Goal: Task Accomplishment & Management: Manage account settings

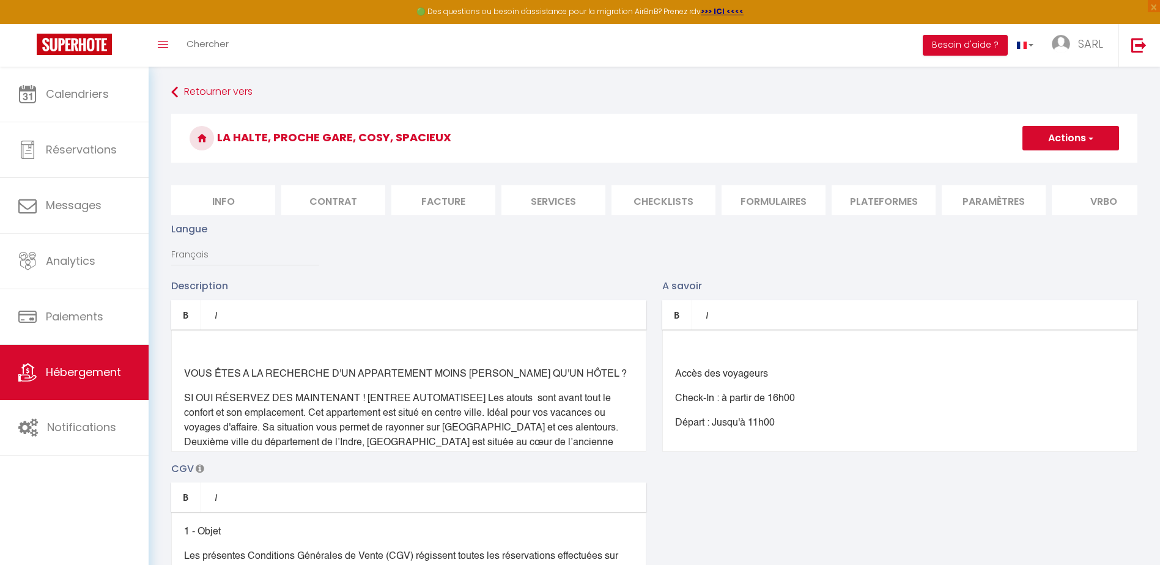
select select "21942-1248598563840945327"
select select "EUR"
select select
select select "+ 20 %"
select select "+ 43 %"
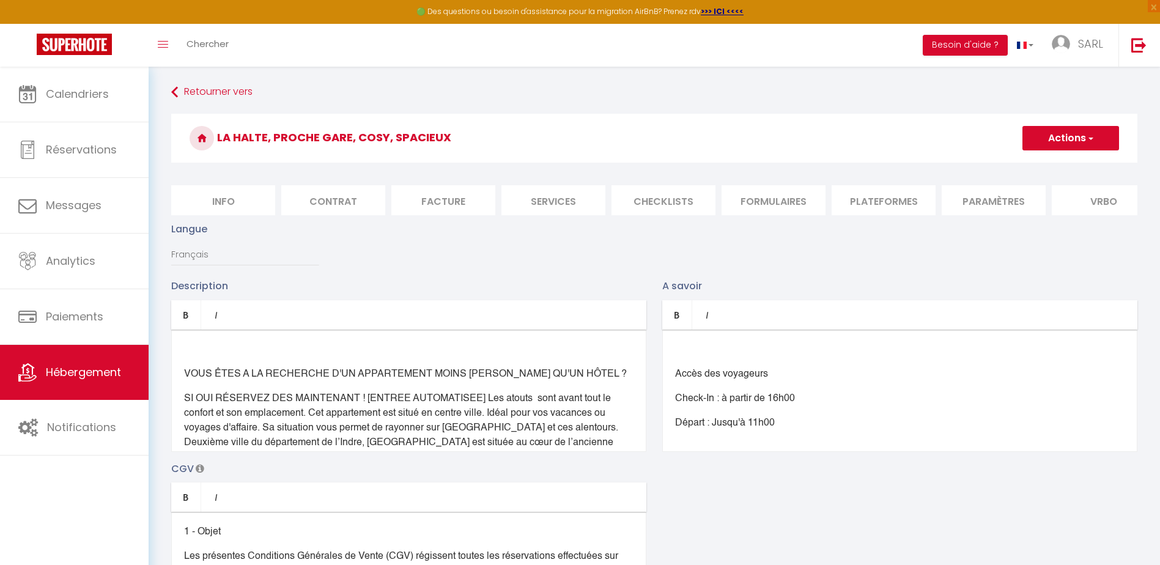
select select "+ 5 %"
select select "+ 15 %"
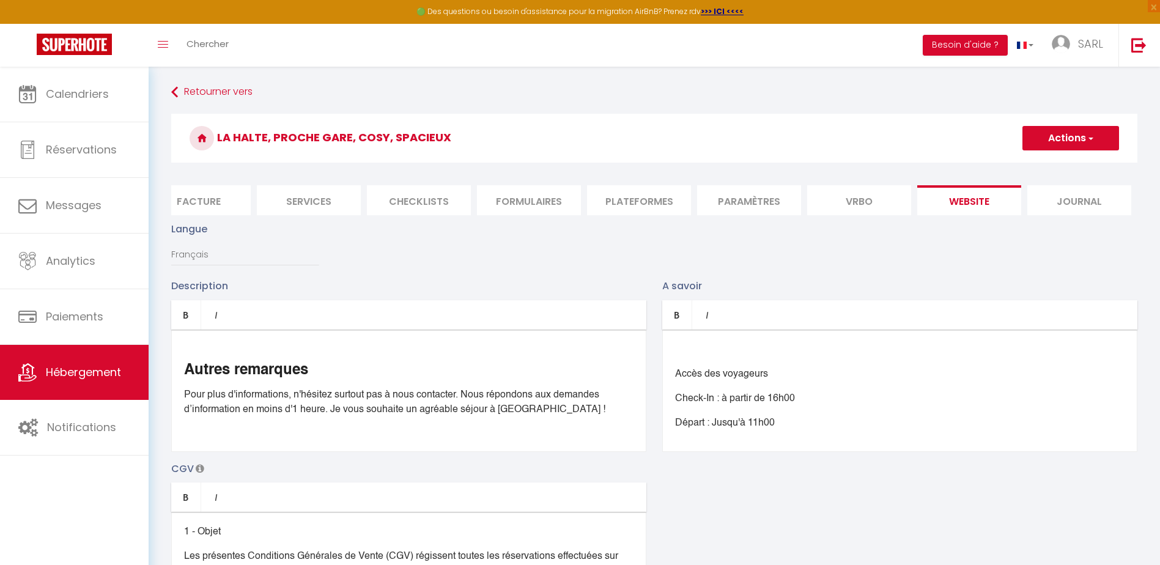
click at [756, 203] on li "Paramètres" at bounding box center [749, 200] width 104 height 30
select select
checkbox input "false"
checkbox input "true"
checkbox input "false"
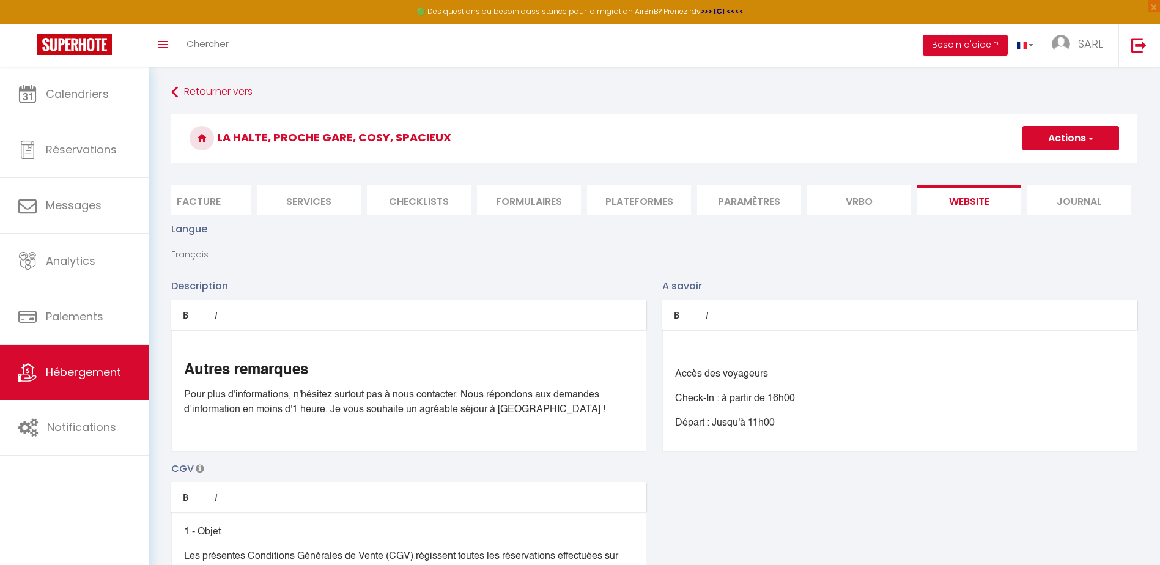
checkbox input "false"
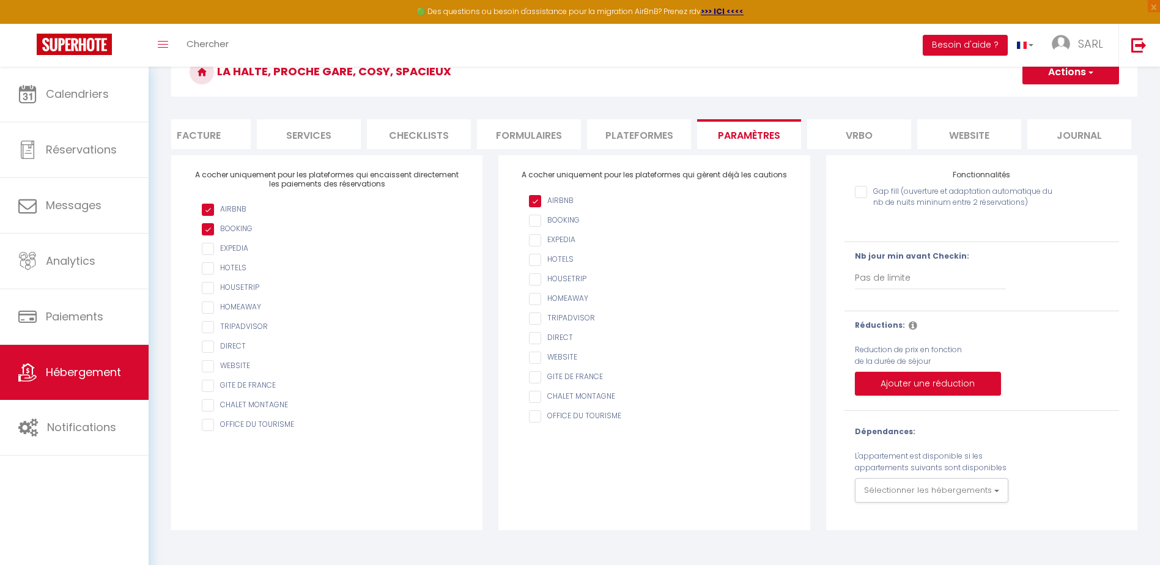
scroll to position [67, 0]
click at [624, 133] on li "Plateformes" at bounding box center [639, 134] width 104 height 30
select select
checkbox input "false"
checkbox input "true"
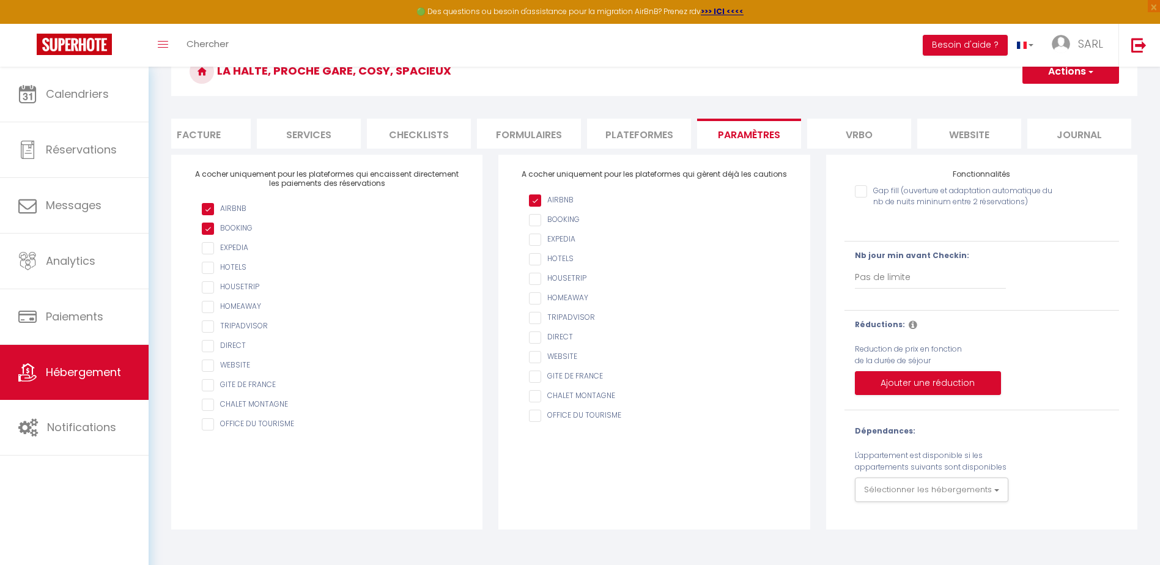
checkbox input "false"
select select
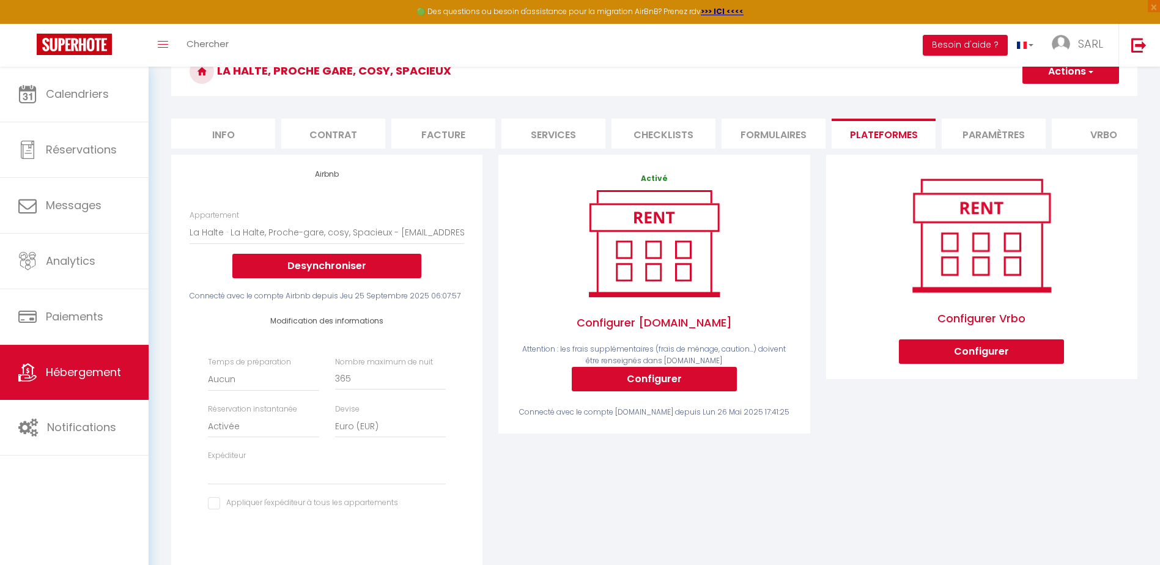
click at [229, 129] on li "Info" at bounding box center [223, 134] width 104 height 30
select select
checkbox input "false"
checkbox input "true"
checkbox input "false"
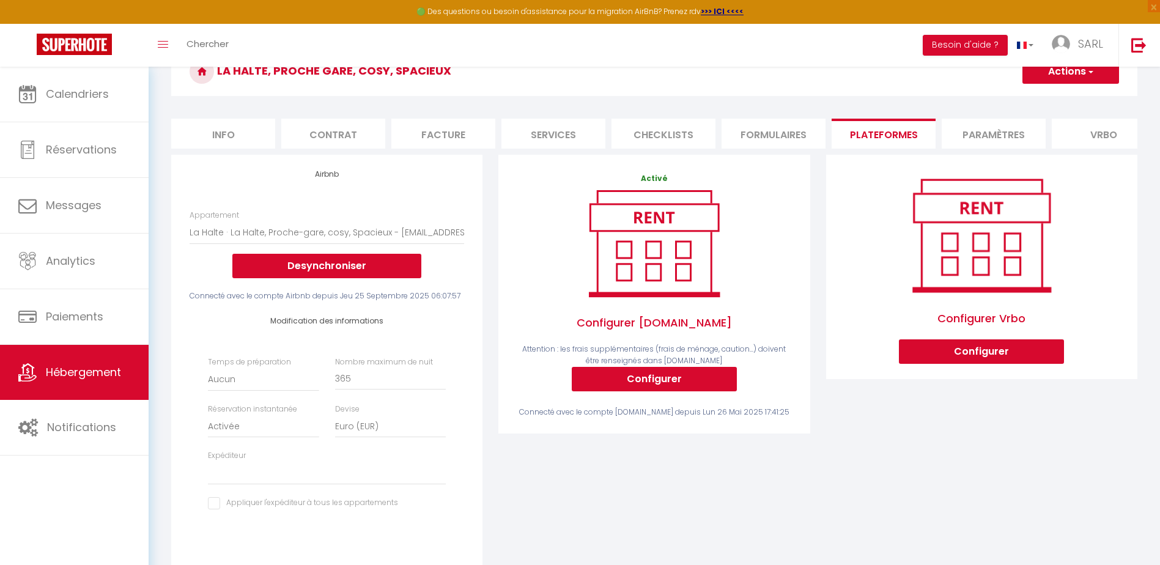
checkbox input "false"
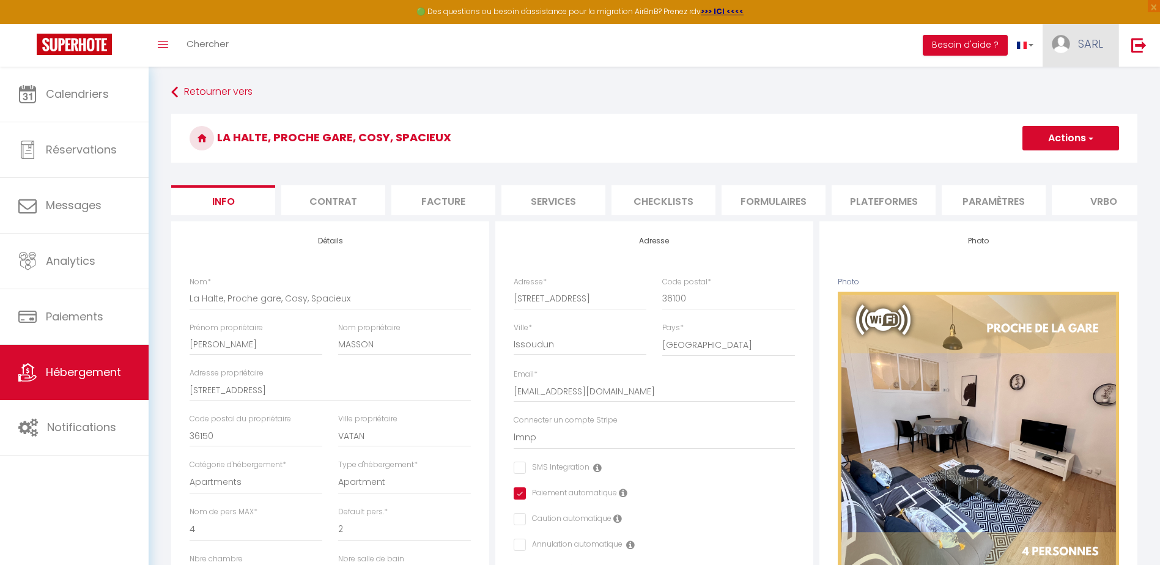
click at [1095, 44] on span "SARL" at bounding box center [1090, 43] width 25 height 15
click at [1069, 83] on link "Paramètres" at bounding box center [1069, 85] width 90 height 21
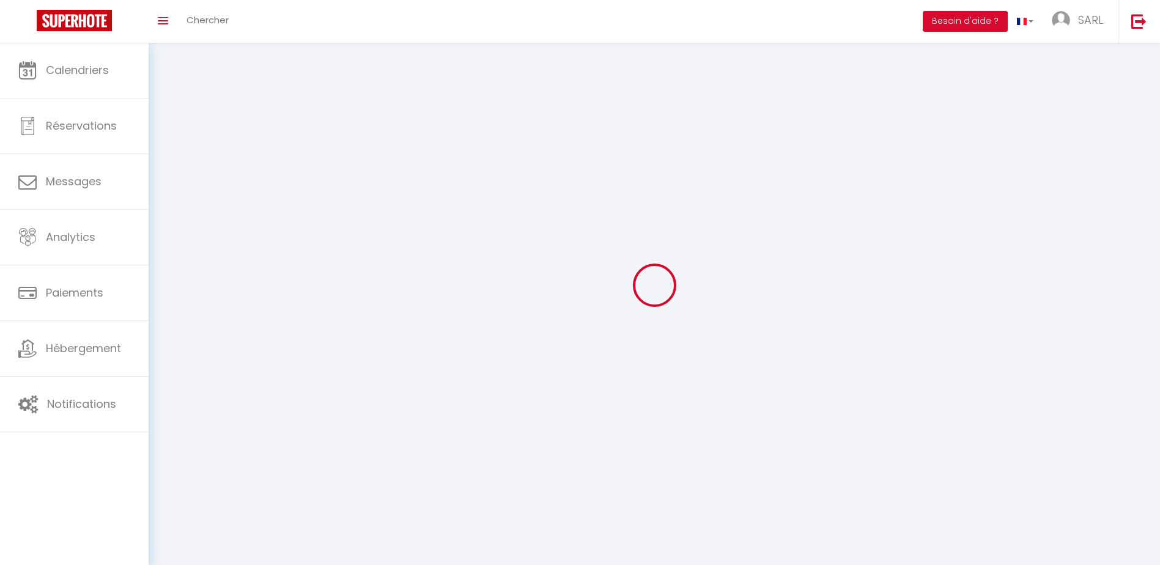
select select "fr"
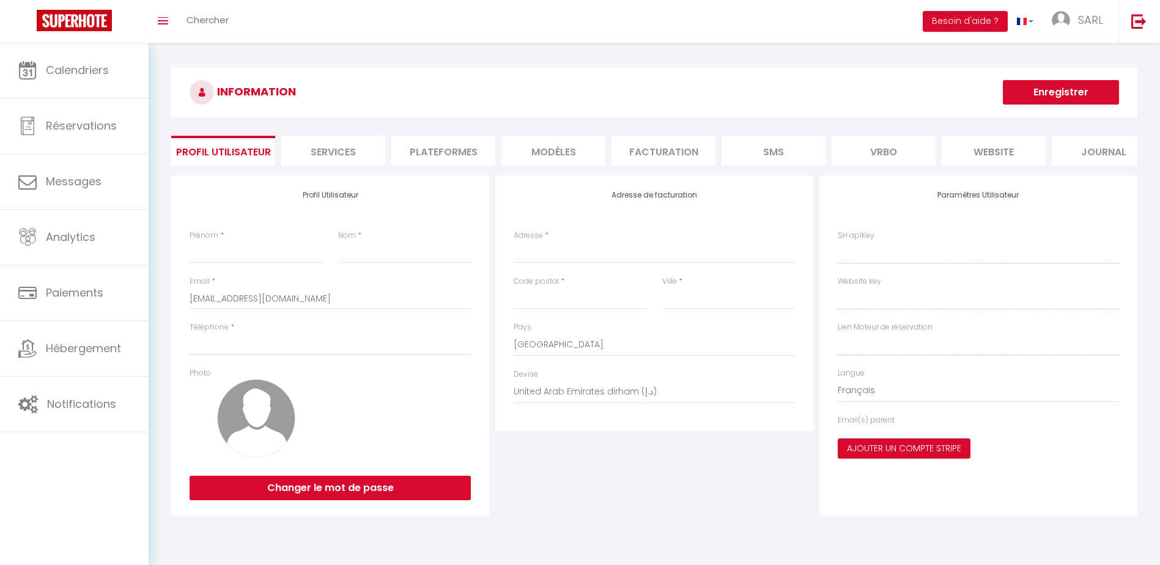
type input "SARL"
type input "GWERAMI"
type input "0660565674"
type input "[STREET_ADDRESS]"
type input "36150"
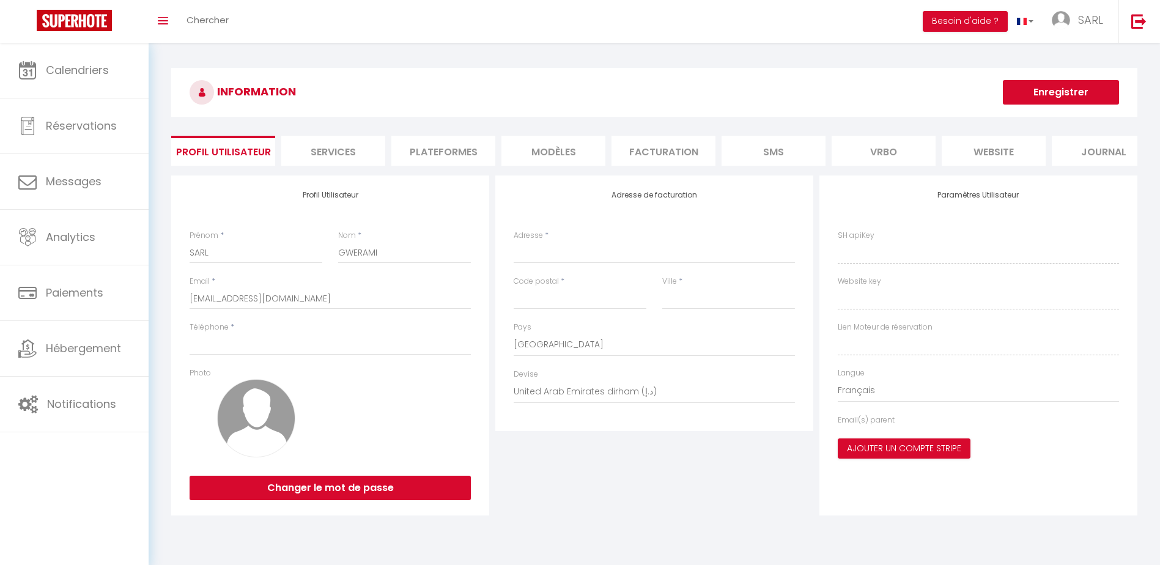
type input "VATAN"
select select "28"
type input "3OQk1Sm5lDPsNlQAxuJ2nl6CU"
type input "SsThlB91ubTohcXMVAcbbtFjN"
type input "[URL][DOMAIN_NAME]"
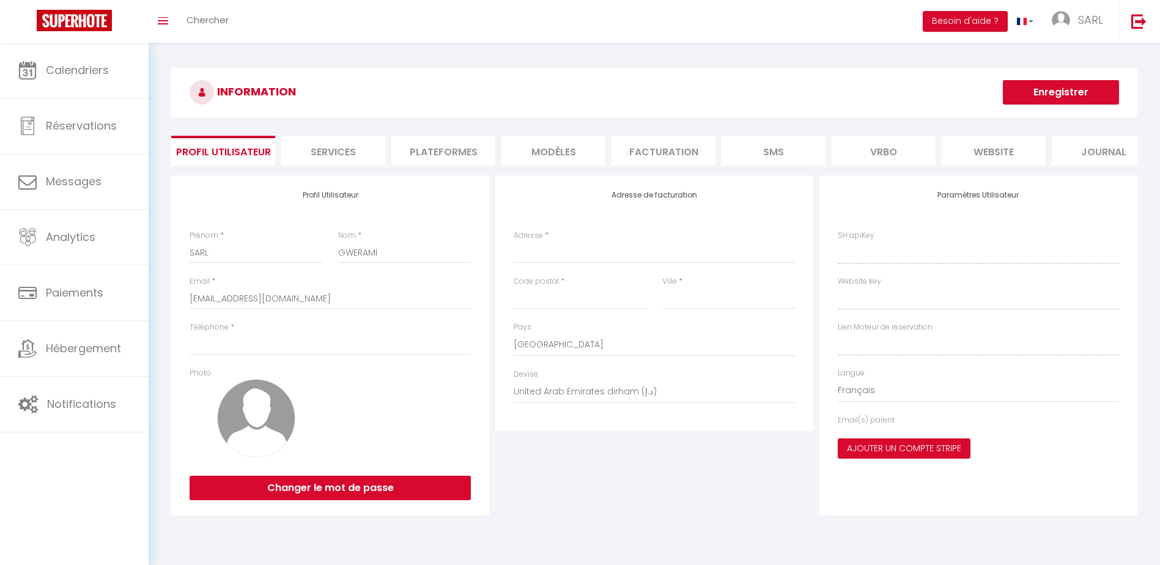
type textarea "[URL][DOMAIN_NAME]"
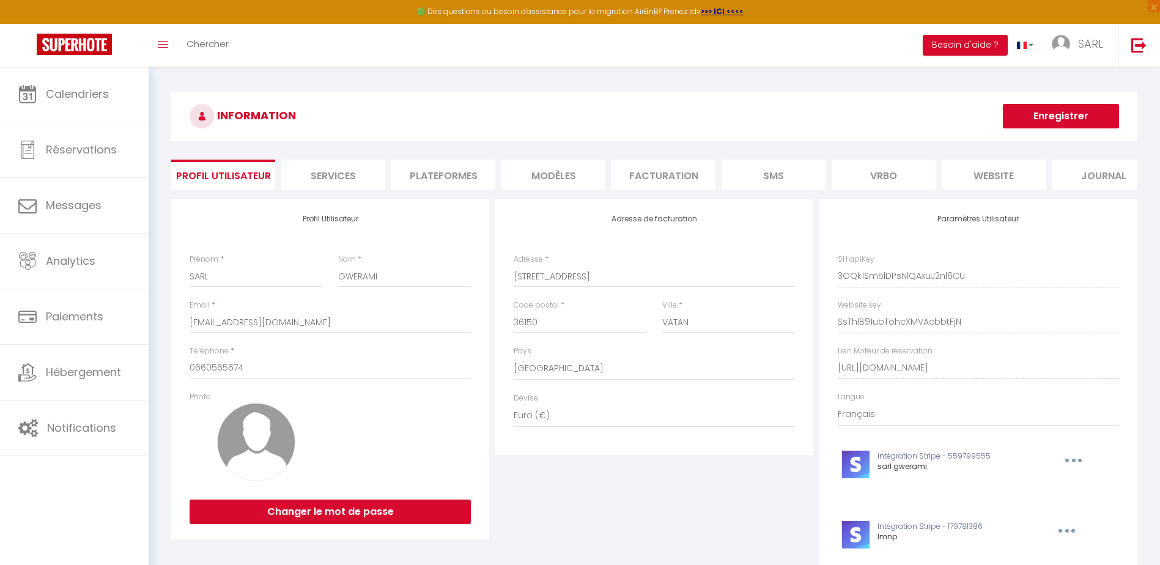
click at [1007, 174] on li "website" at bounding box center [994, 175] width 104 height 30
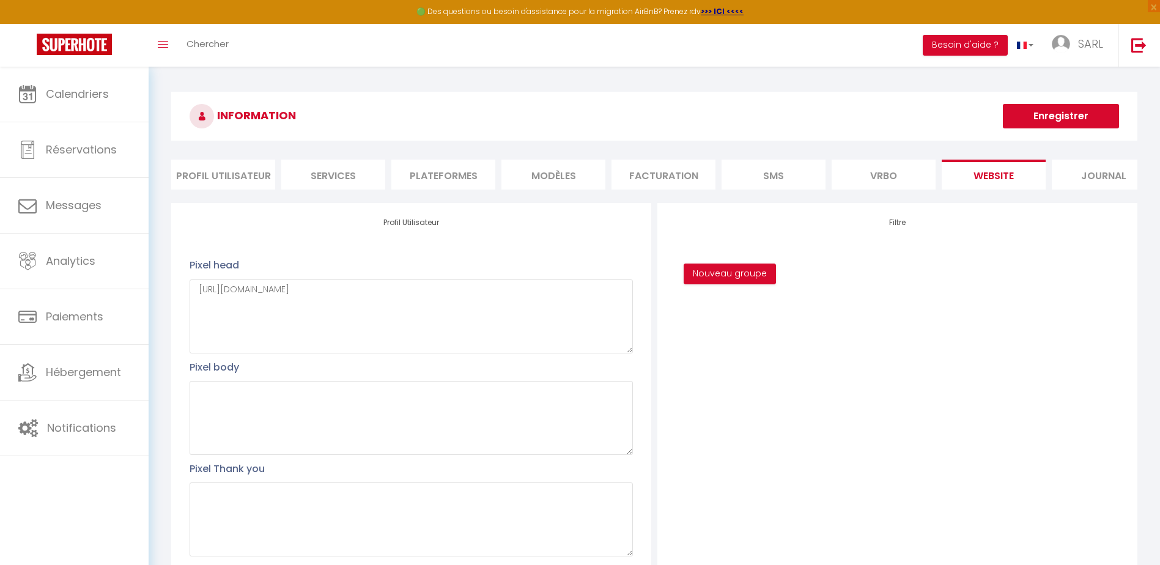
scroll to position [0, 24]
click at [656, 183] on li "Facturation" at bounding box center [639, 175] width 104 height 30
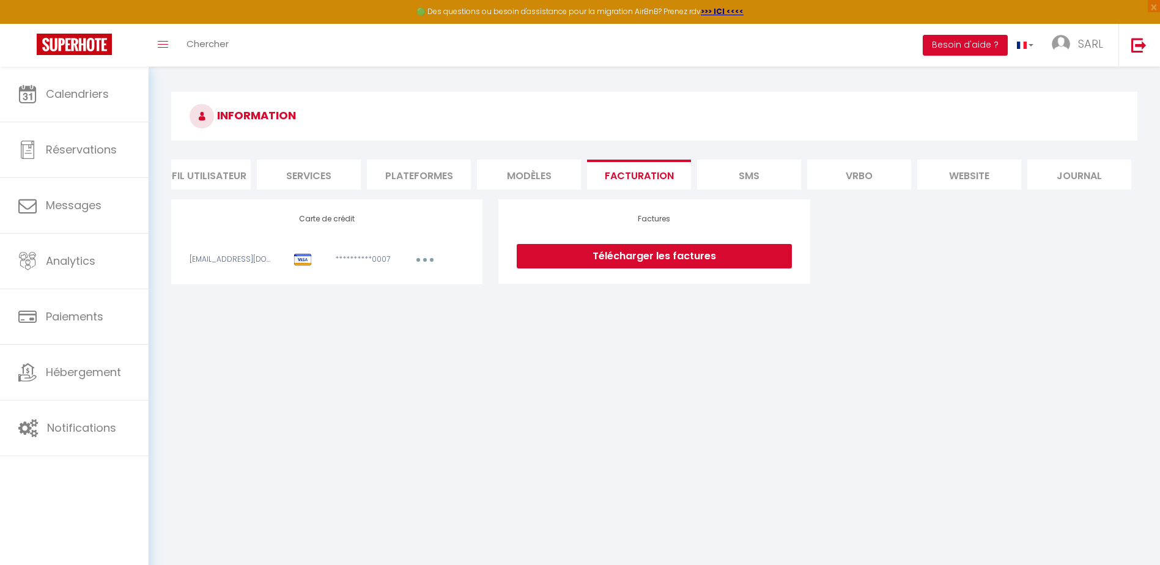
click at [526, 171] on li "MODÈLES" at bounding box center [529, 175] width 104 height 30
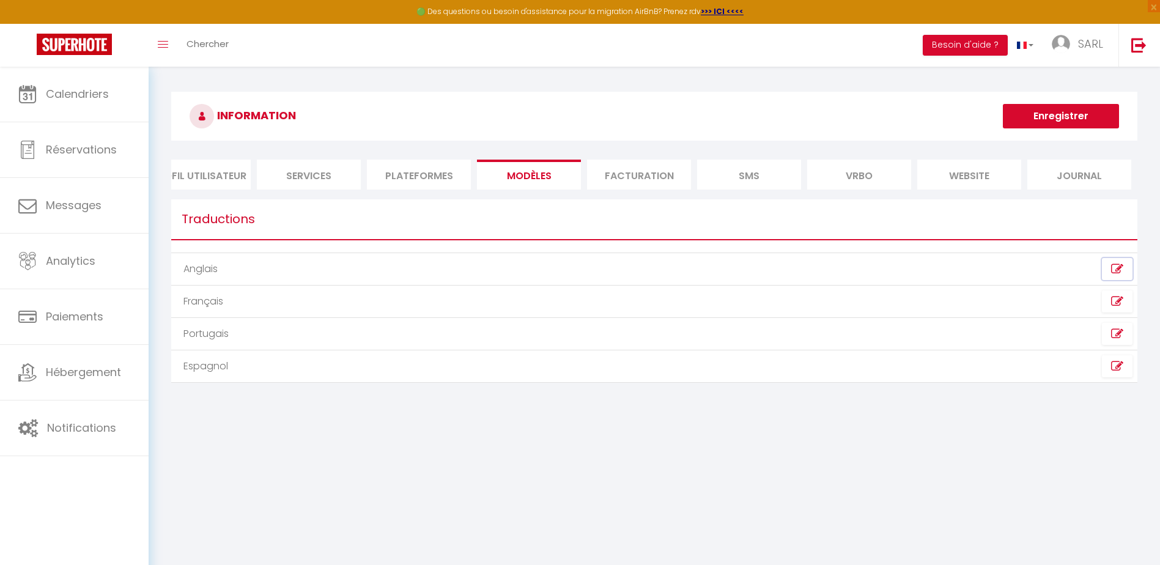
click at [1122, 275] on icon at bounding box center [1117, 269] width 12 height 12
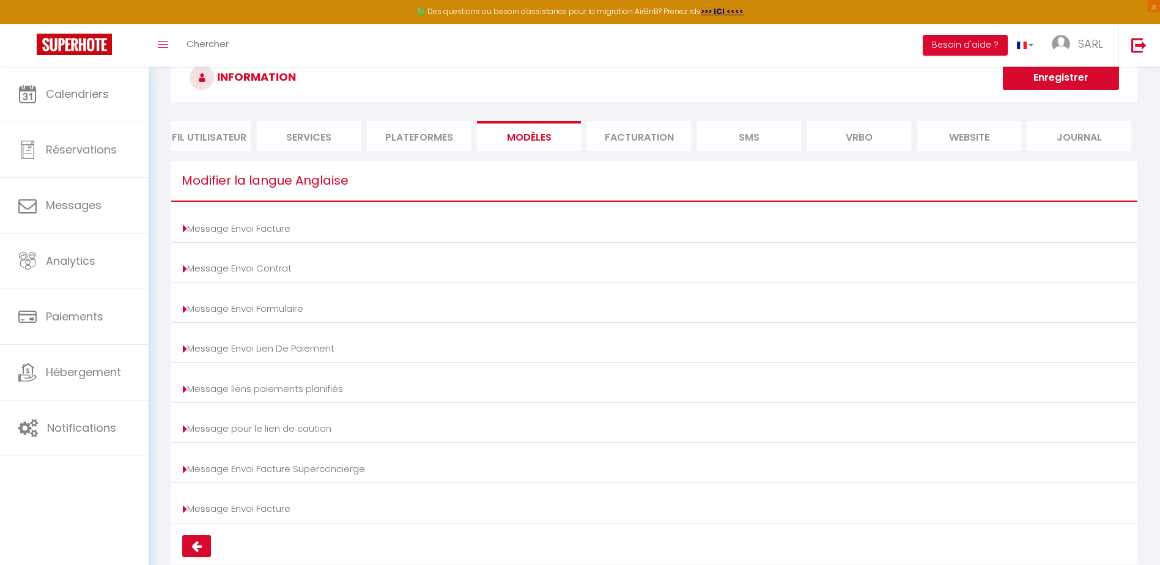
scroll to position [81, 0]
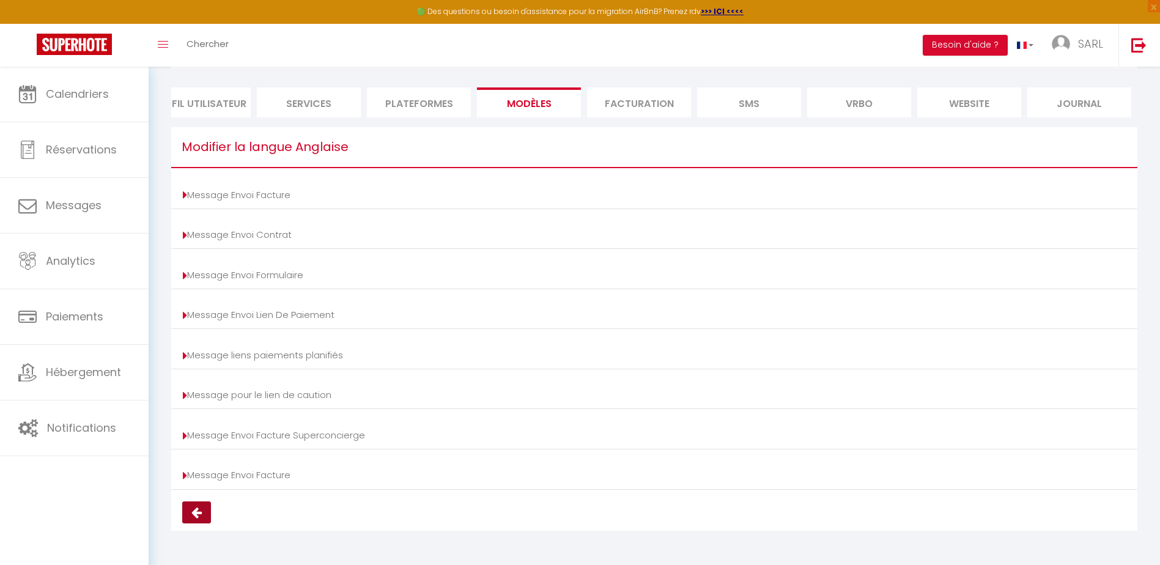
click at [200, 512] on icon at bounding box center [196, 512] width 10 height 12
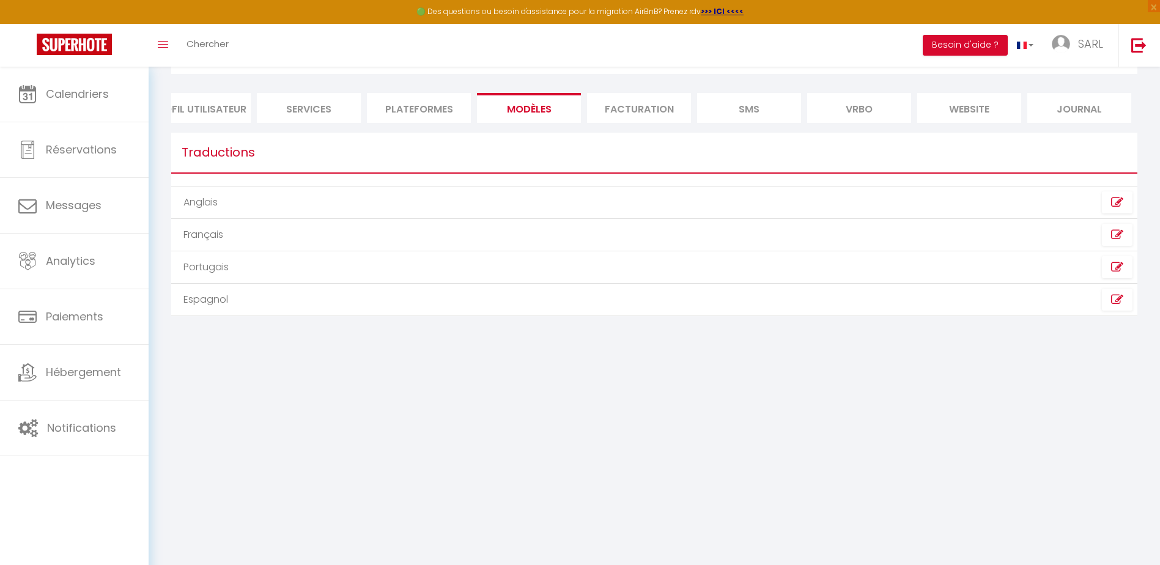
click at [419, 108] on li "Plateformes" at bounding box center [419, 108] width 104 height 30
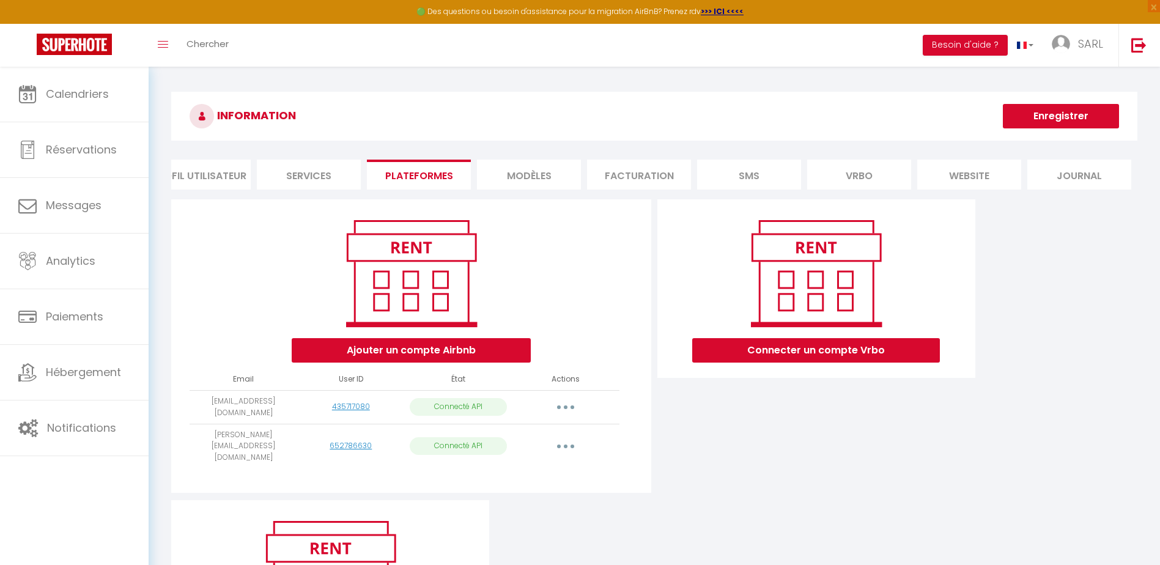
click at [314, 174] on li "Services" at bounding box center [309, 175] width 104 height 30
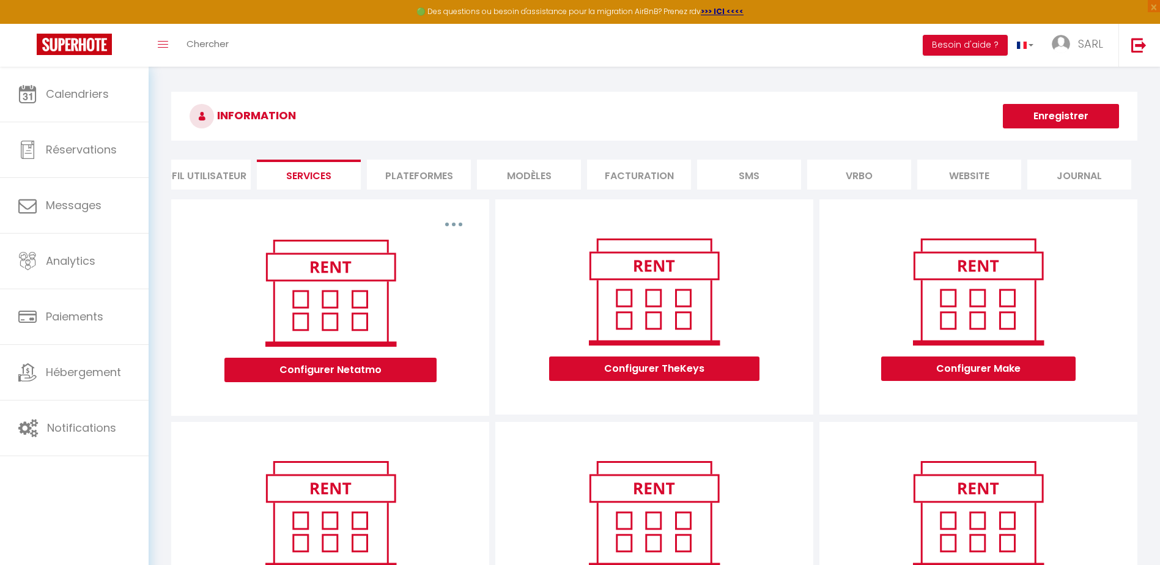
click at [229, 171] on li "Profil Utilisateur" at bounding box center [199, 175] width 104 height 30
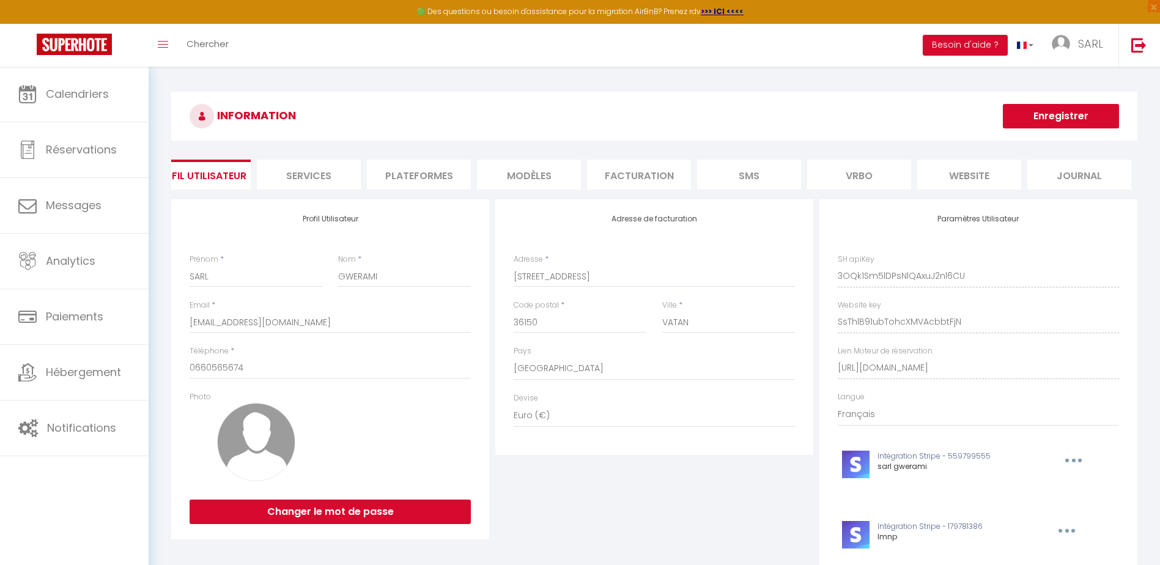
click at [1106, 182] on li "Journal" at bounding box center [1079, 175] width 104 height 30
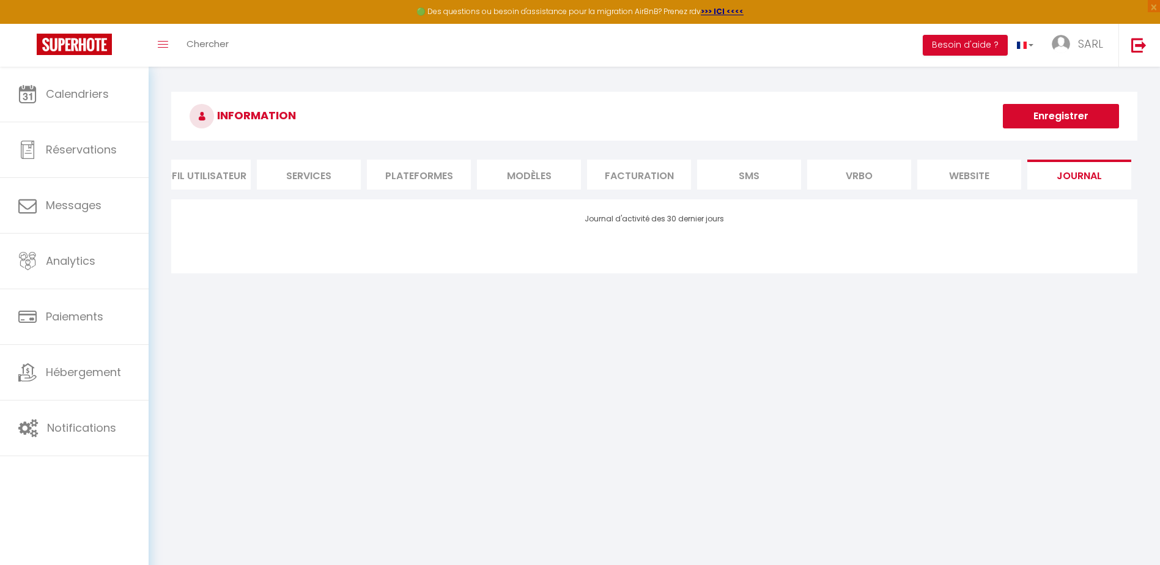
click at [977, 182] on li "website" at bounding box center [969, 175] width 104 height 30
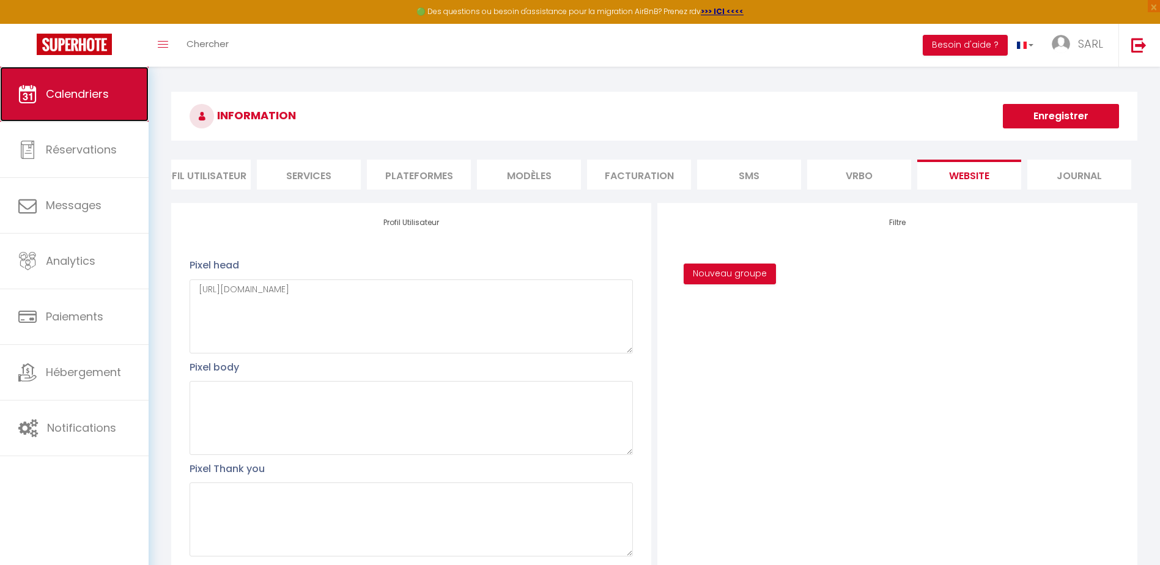
click at [117, 94] on link "Calendriers" at bounding box center [74, 94] width 149 height 55
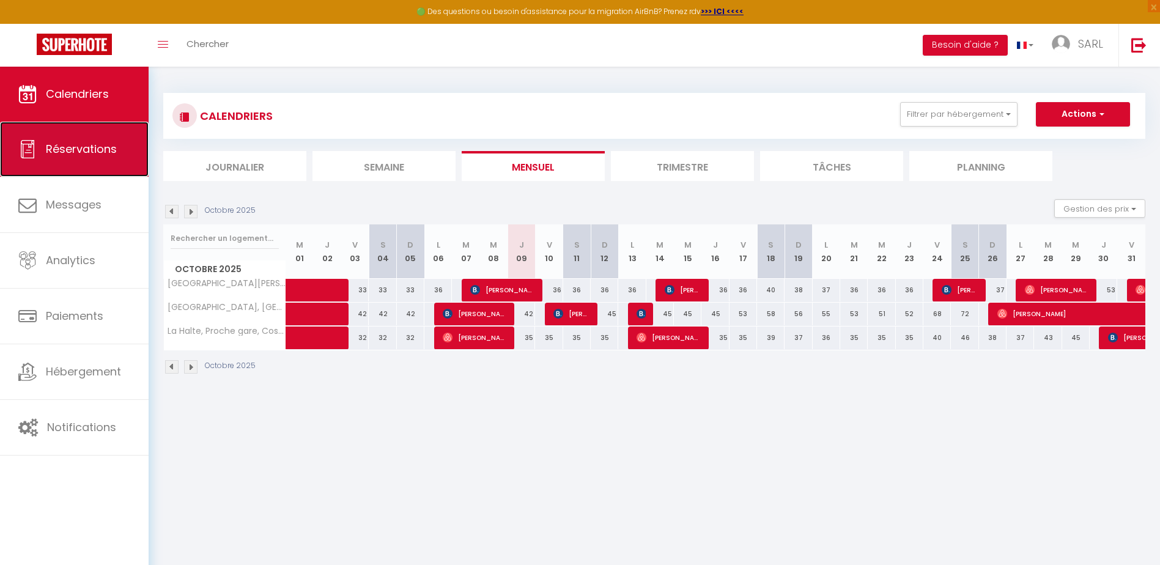
click at [102, 164] on link "Réservations" at bounding box center [74, 149] width 149 height 55
select select "not_cancelled"
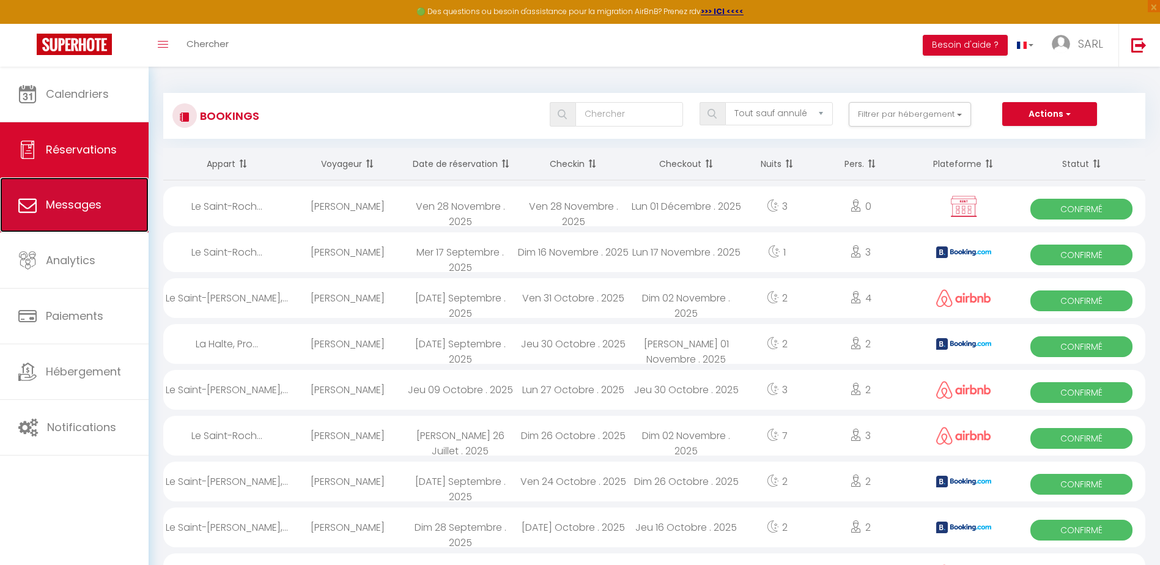
click at [100, 215] on link "Messages" at bounding box center [74, 204] width 149 height 55
select select "message"
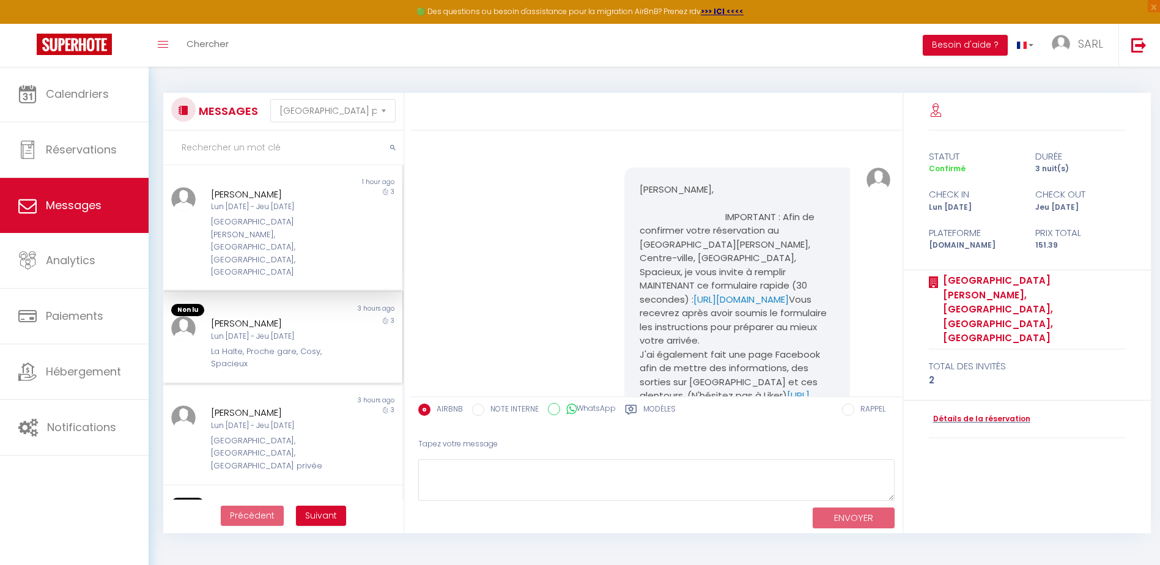
scroll to position [153, 0]
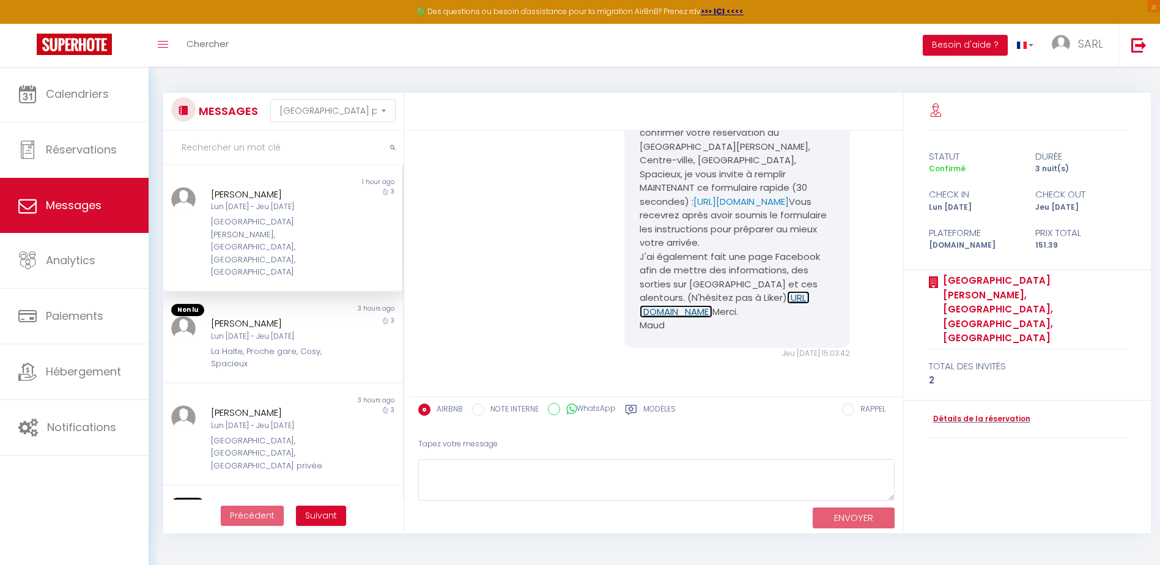
click at [713, 291] on link "[URL][DOMAIN_NAME]" at bounding box center [724, 304] width 170 height 27
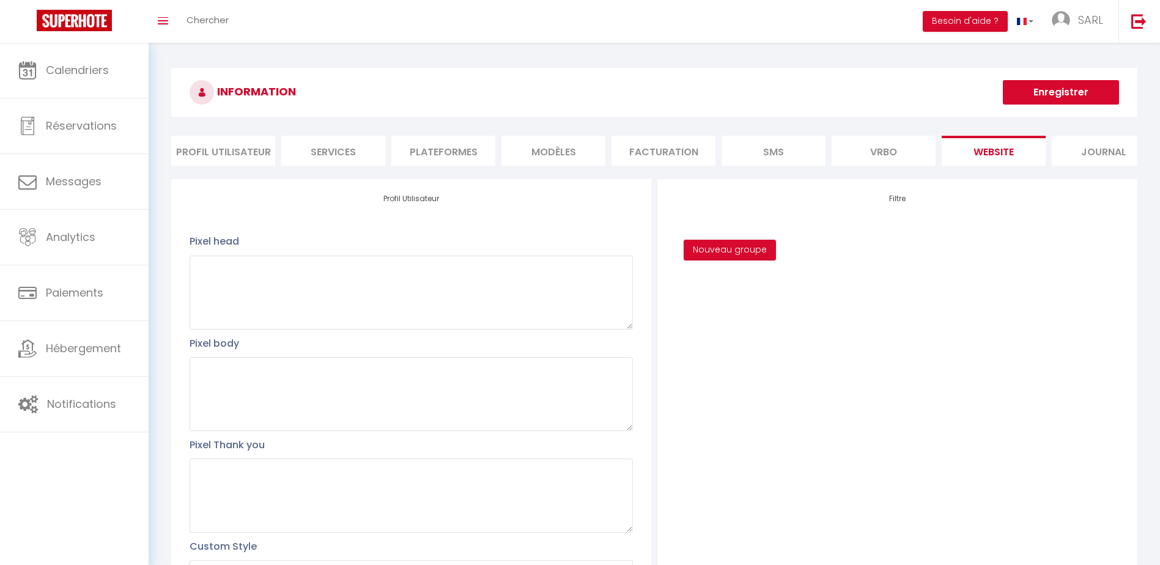
type textarea "[URL][DOMAIN_NAME]"
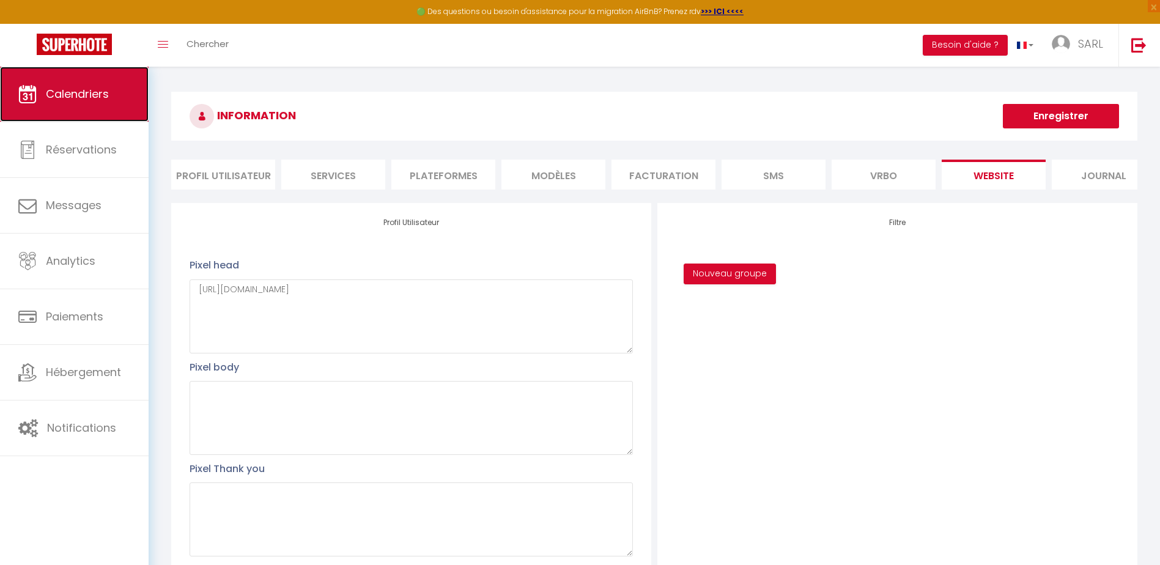
click at [75, 90] on span "Calendriers" at bounding box center [77, 93] width 63 height 15
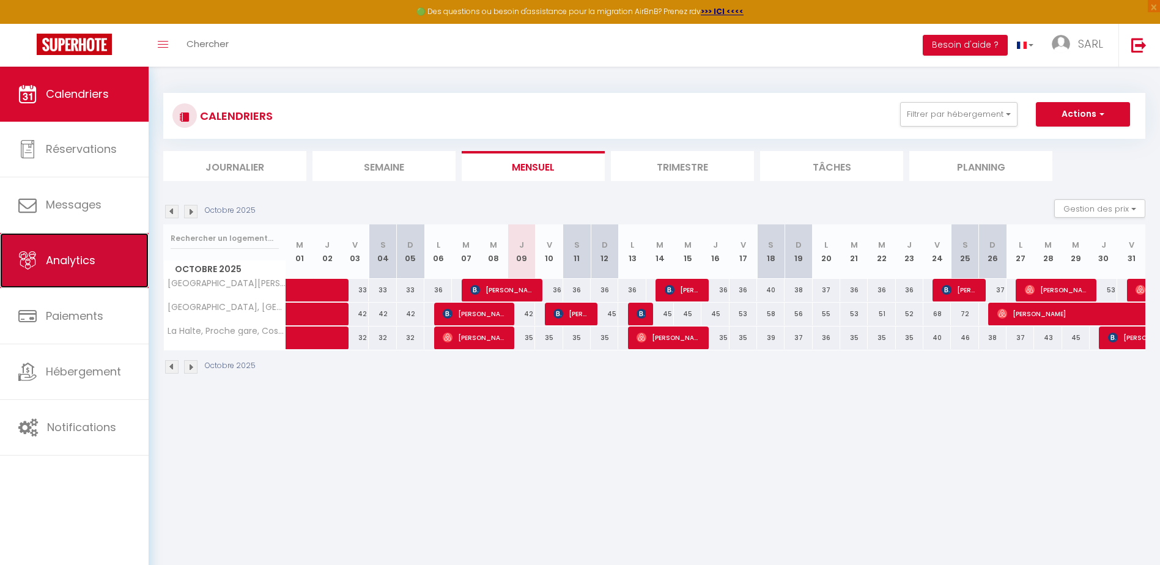
click at [99, 270] on link "Analytics" at bounding box center [74, 260] width 149 height 55
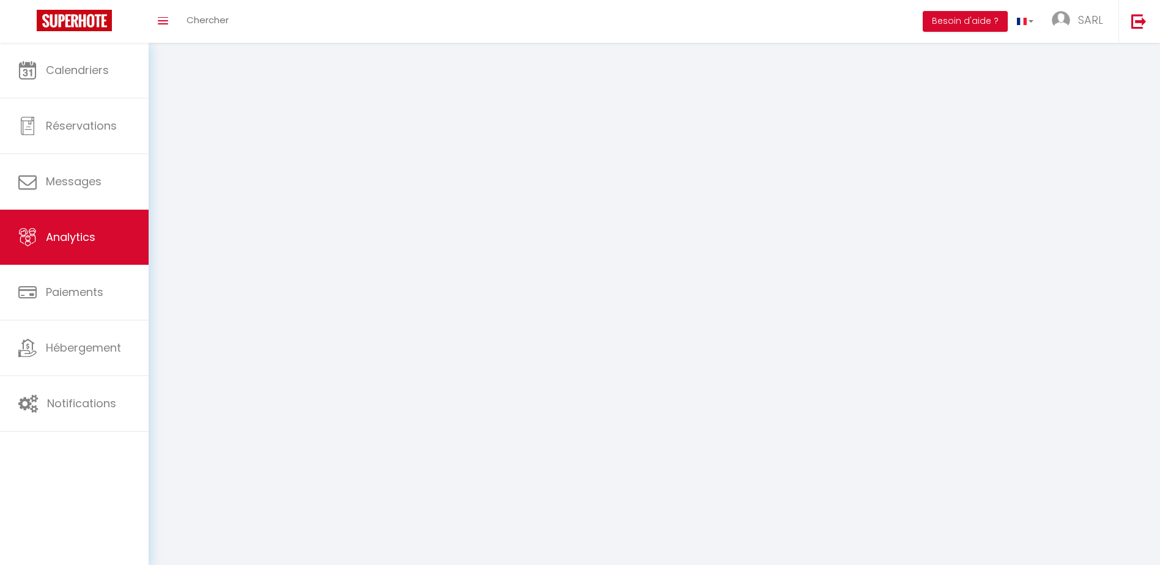
select select "2025"
select select "10"
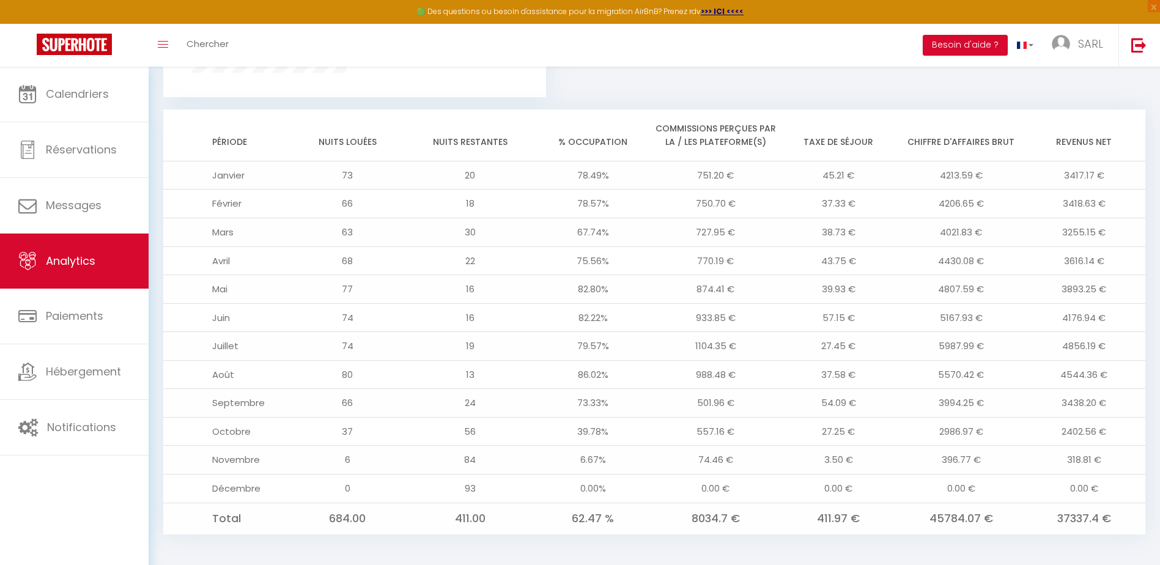
scroll to position [972, 0]
